Goal: Information Seeking & Learning: Learn about a topic

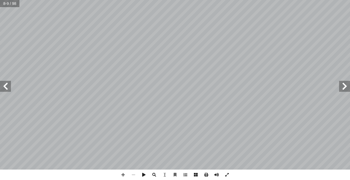
click at [227, 175] on span at bounding box center [227, 174] width 10 height 10
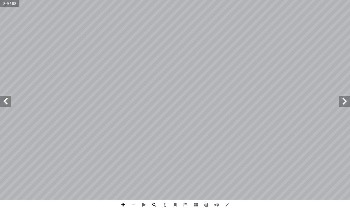
click at [125, 179] on span at bounding box center [123, 205] width 10 height 10
click at [133, 179] on span at bounding box center [133, 205] width 10 height 10
click at [122, 179] on span at bounding box center [123, 205] width 10 height 10
click at [121, 179] on span at bounding box center [123, 205] width 10 height 10
click at [122, 179] on span at bounding box center [123, 205] width 10 height 10
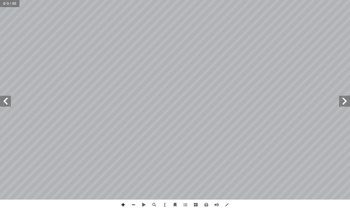
click at [120, 179] on span at bounding box center [123, 205] width 10 height 10
click at [350, 103] on span at bounding box center [344, 101] width 11 height 11
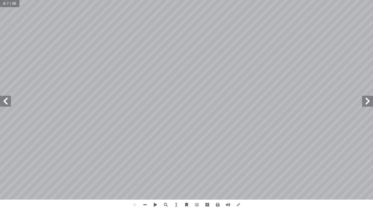
click at [350, 99] on span at bounding box center [367, 101] width 11 height 11
click at [239, 179] on span at bounding box center [238, 205] width 10 height 10
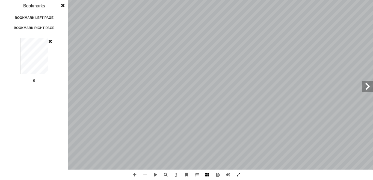
click at [205, 176] on span at bounding box center [207, 174] width 10 height 10
click at [69, 32] on div "التربية [DEMOGRAPHIC_DATA] للصف الثامن ٢ ولى أ الوحدة ال� ن الكريم آ ا القر لى …" at bounding box center [186, 90] width 373 height 180
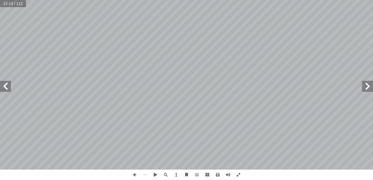
click at [4, 88] on span at bounding box center [5, 86] width 11 height 11
click at [207, 175] on span at bounding box center [207, 174] width 10 height 10
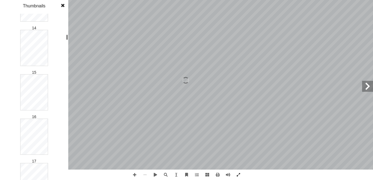
click at [67, 38] on div at bounding box center [67, 36] width 2 height 5
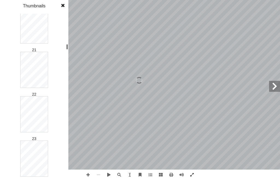
click at [65, 48] on div "1 2 3 4 5 6 7 8 9 10 11 12 13 14 15 16 17 18 19 20 21 22 23 24 25 26 27 28 29 3…" at bounding box center [34, 97] width 68 height 166
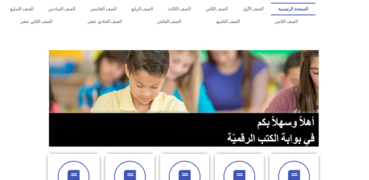
click at [353, 59] on section at bounding box center [184, 98] width 369 height 104
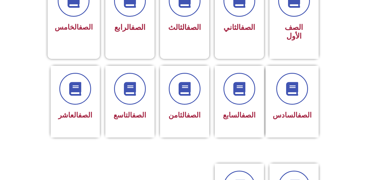
scroll to position [175, 0]
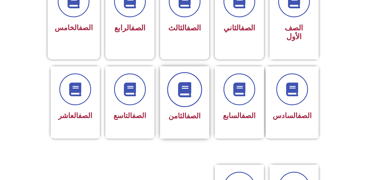
click at [186, 84] on icon at bounding box center [184, 89] width 15 height 15
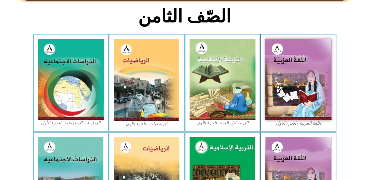
scroll to position [147, 0]
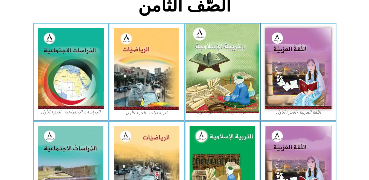
click at [222, 63] on img at bounding box center [222, 68] width 73 height 89
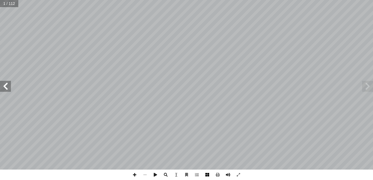
click at [207, 172] on span at bounding box center [207, 174] width 10 height 10
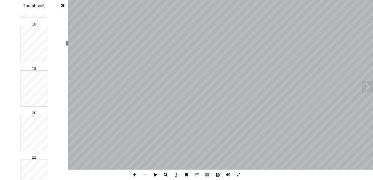
click at [65, 43] on div "1 2 3 4 5 6 7 8 9 10 11 12 13 14 15 16 17 18 19 20 21 22 23 24 25 26 27 28 29 3…" at bounding box center [34, 97] width 68 height 166
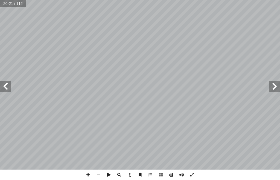
click at [272, 88] on span at bounding box center [274, 86] width 11 height 11
click at [6, 86] on span at bounding box center [5, 86] width 11 height 11
click at [5, 87] on span at bounding box center [5, 86] width 11 height 11
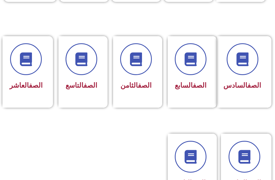
scroll to position [251, 0]
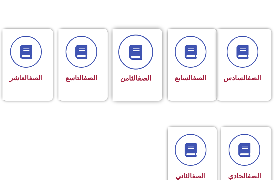
click at [150, 55] on span at bounding box center [135, 51] width 35 height 35
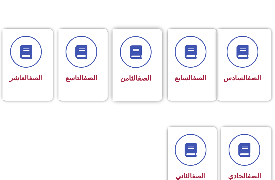
click at [131, 72] on div "الصف الثامن" at bounding box center [136, 78] width 32 height 13
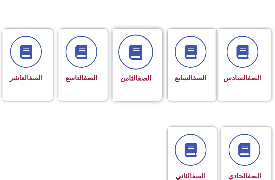
click at [134, 65] on span at bounding box center [135, 51] width 35 height 35
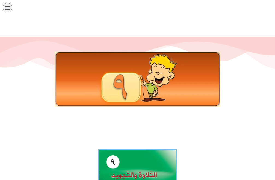
scroll to position [153, 0]
